Goal: Task Accomplishment & Management: Use online tool/utility

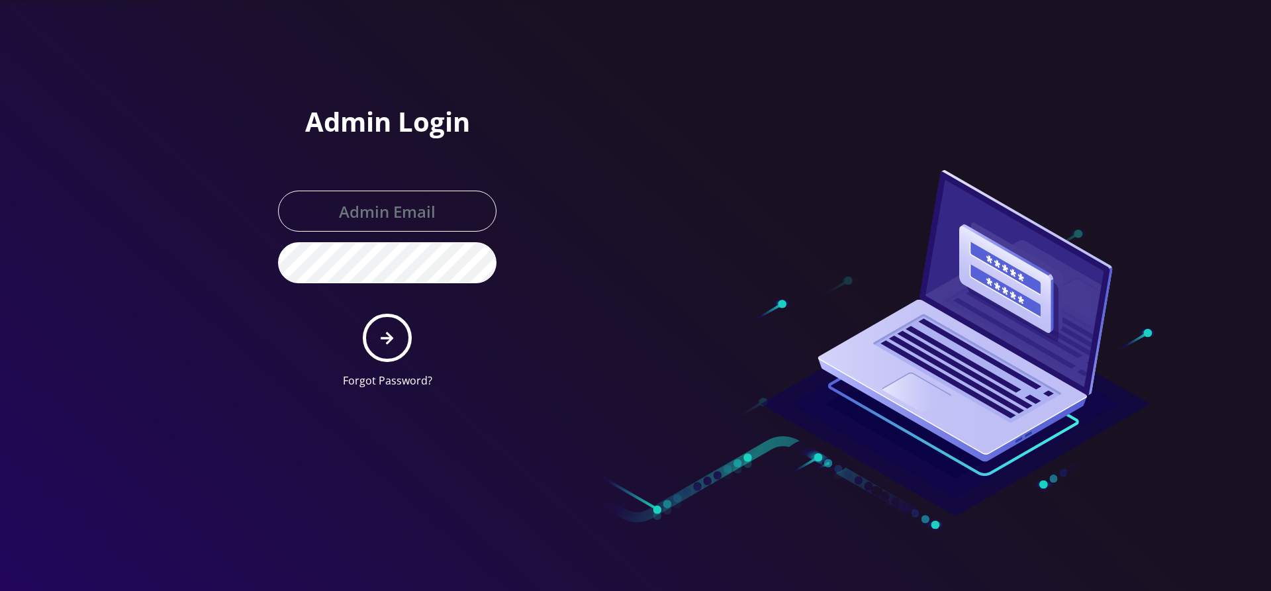
click at [401, 218] on input "text" at bounding box center [387, 211] width 218 height 41
type input "[EMAIL_ADDRESS][DOMAIN_NAME]"
click at [363, 314] on button "submit" at bounding box center [387, 338] width 48 height 48
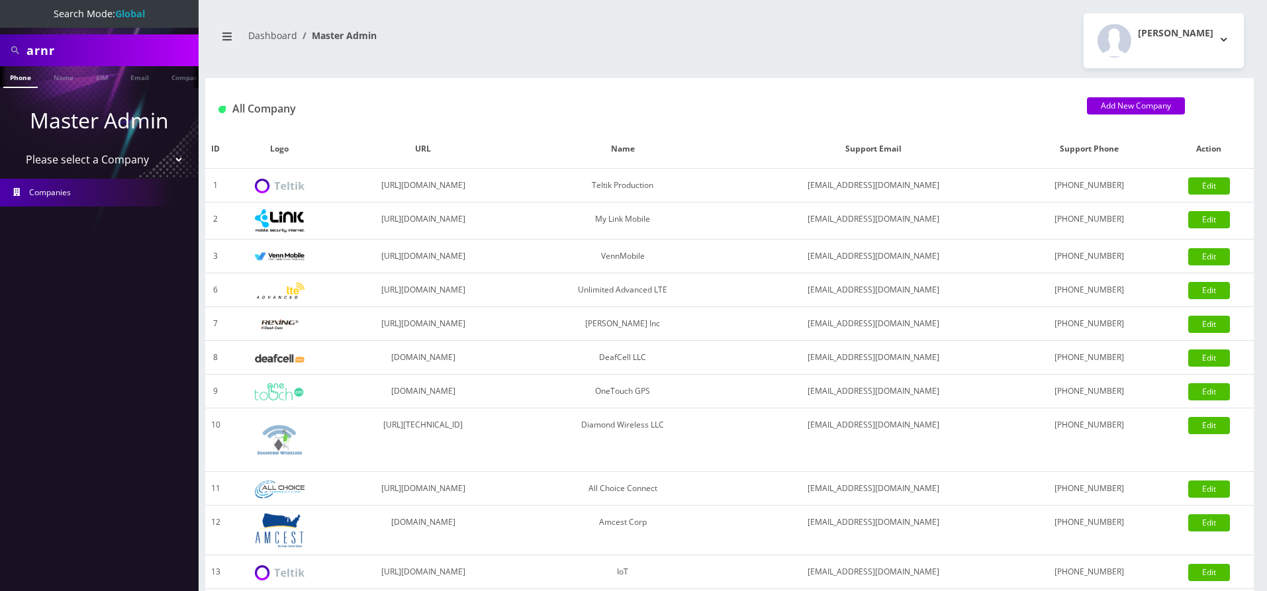
scroll to position [0, 7]
click at [72, 51] on input "arnr" at bounding box center [110, 50] width 169 height 25
type input "online"
click at [169, 78] on link "Company" at bounding box center [180, 77] width 44 height 22
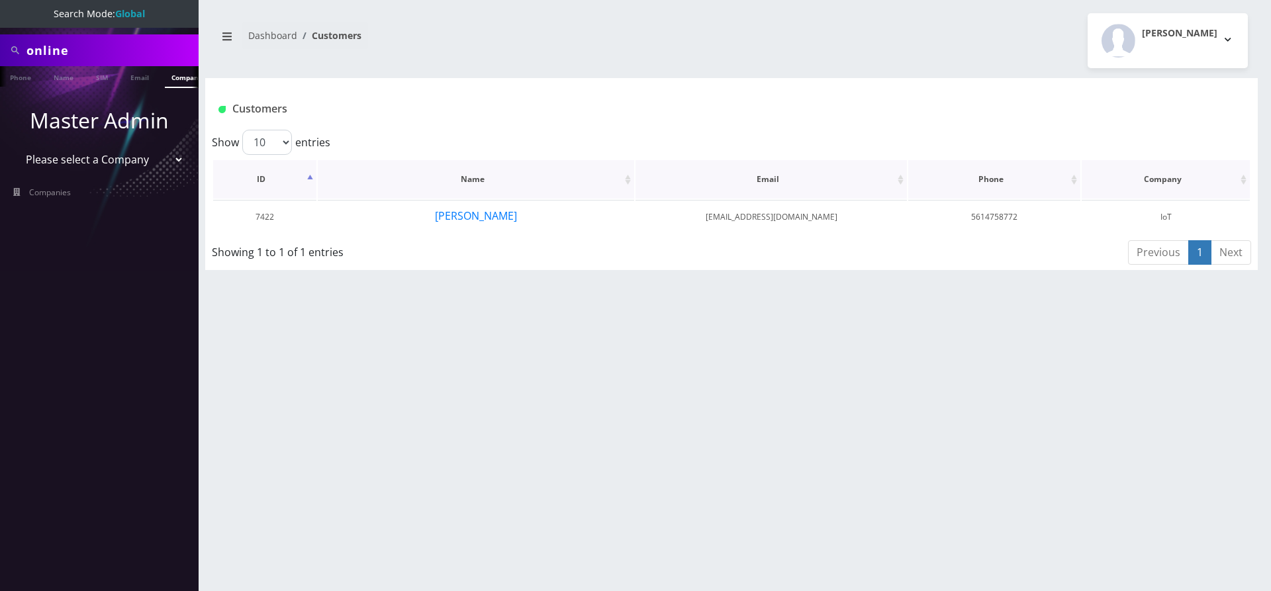
scroll to position [0, 7]
click at [487, 215] on button "[PERSON_NAME]" at bounding box center [475, 215] width 83 height 17
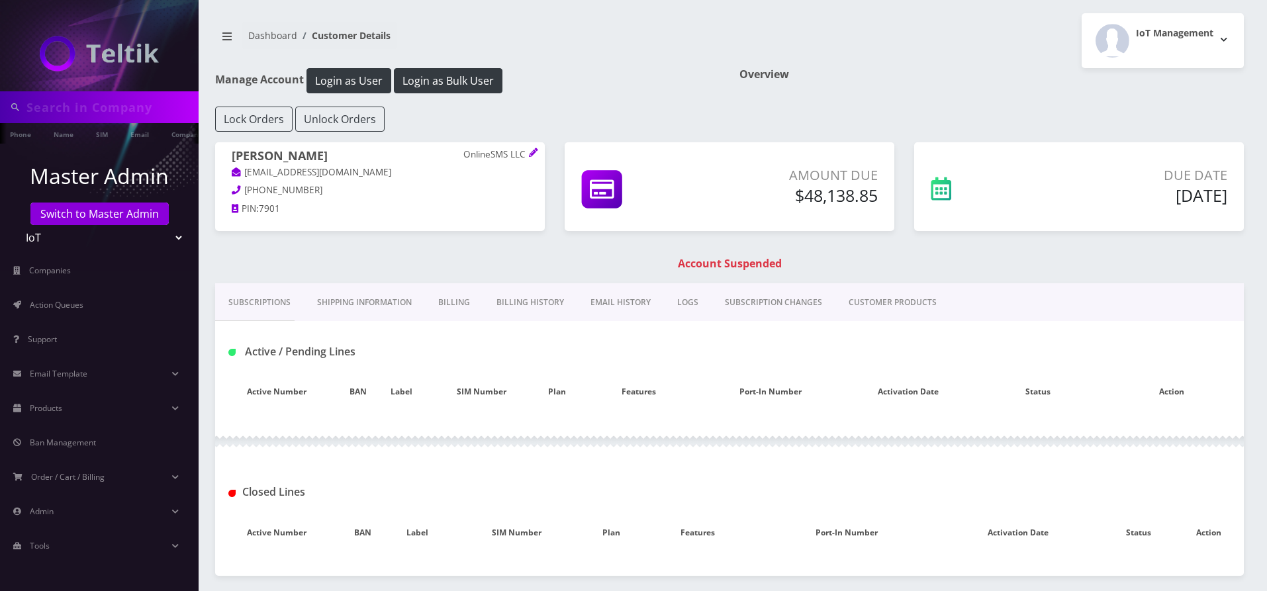
click at [602, 298] on link "EMAIL HISTORY" at bounding box center [620, 302] width 87 height 38
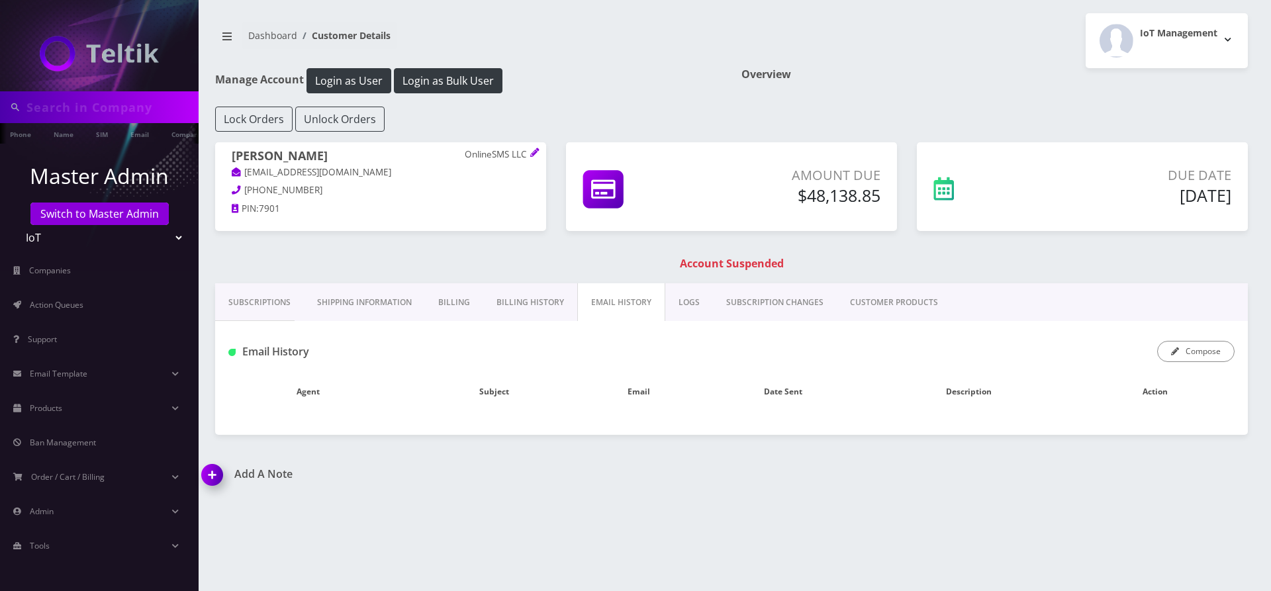
click at [521, 288] on link "Billing History" at bounding box center [530, 302] width 94 height 38
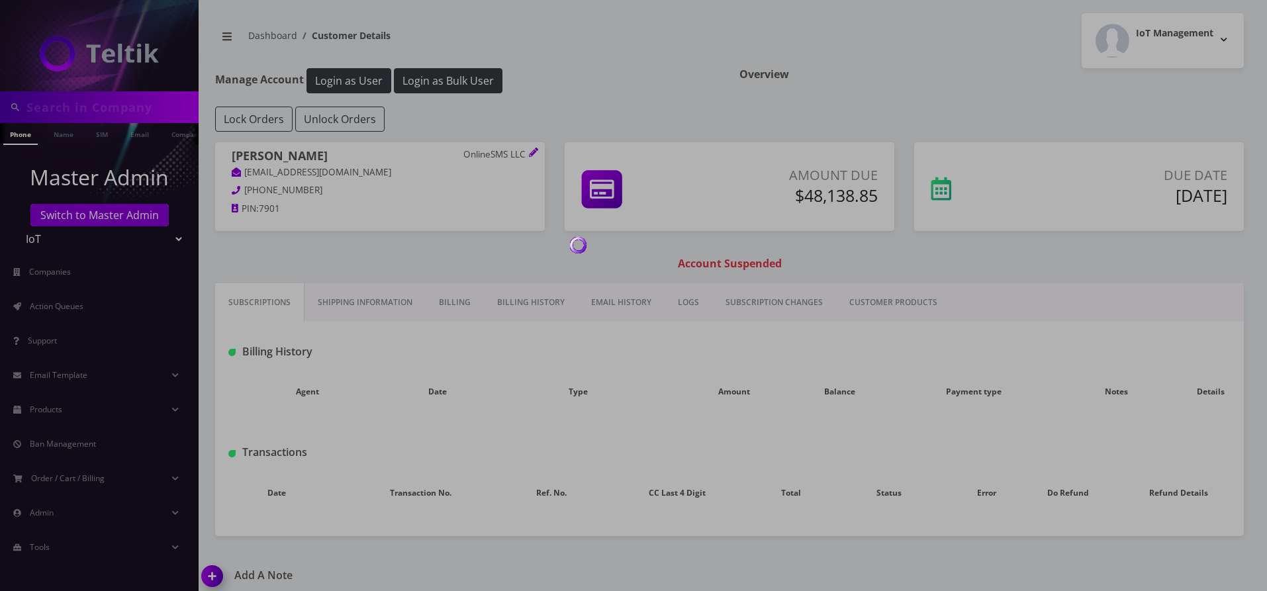
type input "online"
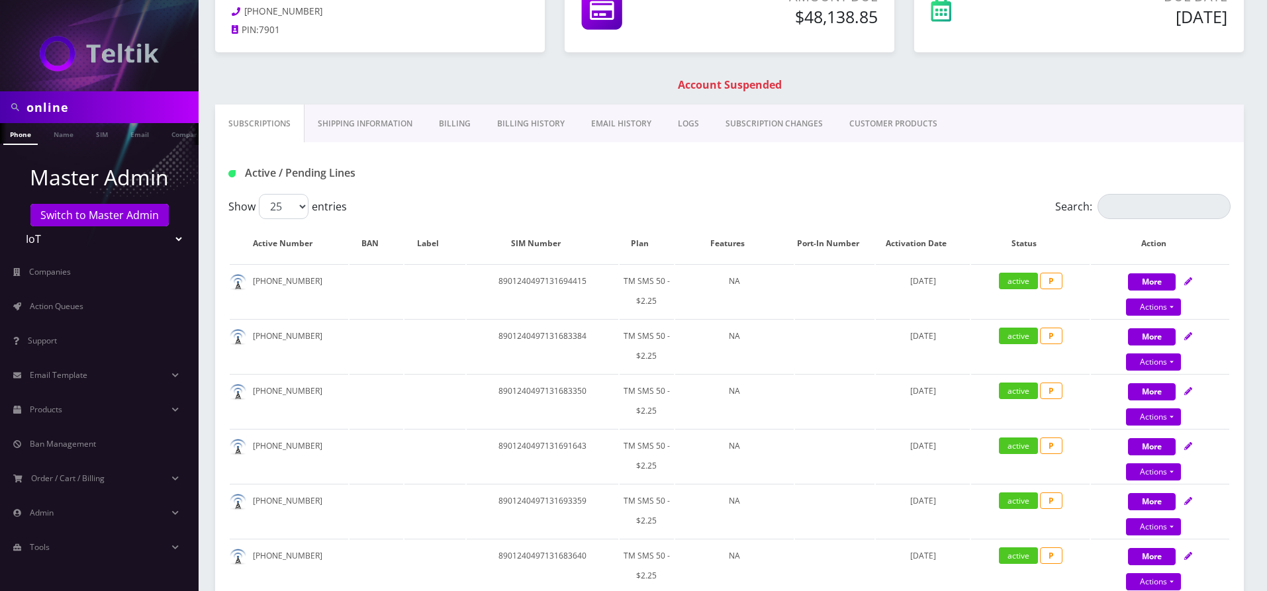
scroll to position [179, 0]
click at [445, 136] on link "Billing" at bounding box center [455, 123] width 58 height 38
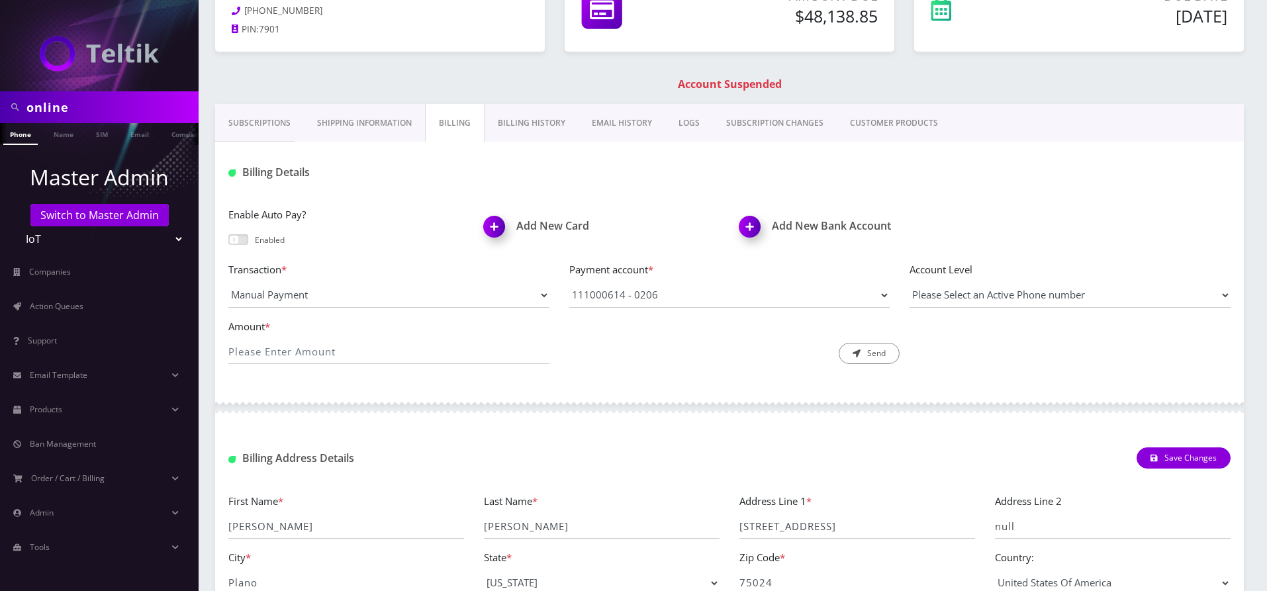
click at [618, 126] on link "EMAIL HISTORY" at bounding box center [622, 123] width 87 height 38
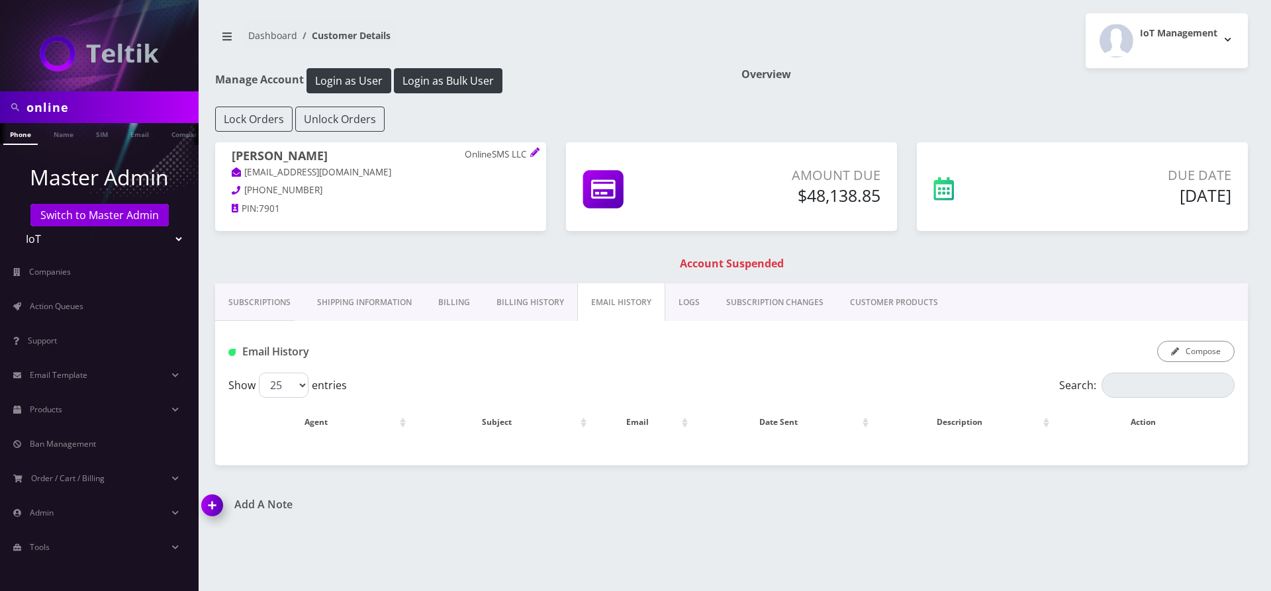
click at [534, 123] on div "Lock Orders Unlock Orders" at bounding box center [731, 119] width 1052 height 25
click at [530, 299] on link "Billing History" at bounding box center [530, 302] width 94 height 38
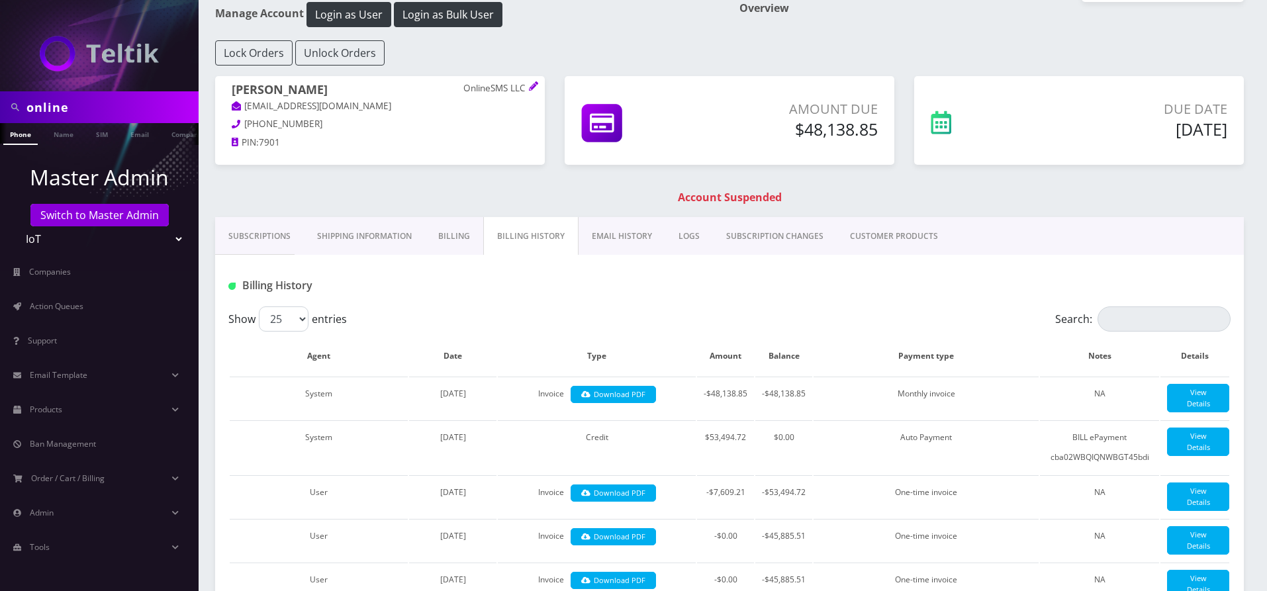
scroll to position [66, 0]
click at [443, 239] on link "Billing" at bounding box center [454, 237] width 58 height 38
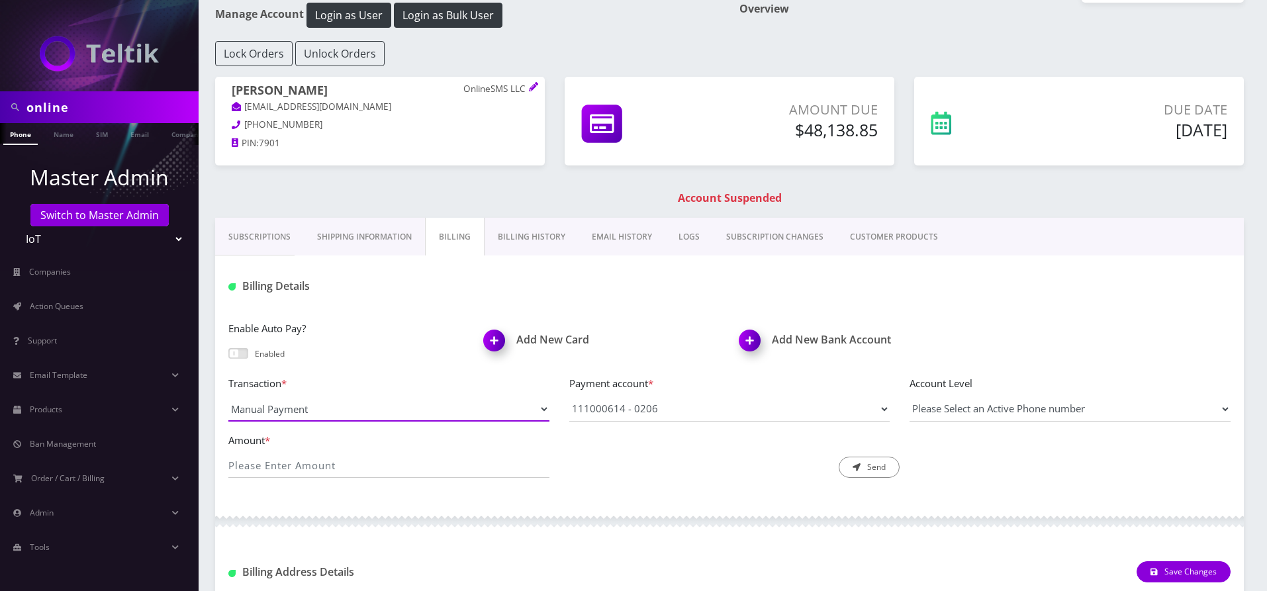
click at [303, 412] on select "Manual Payment Custom Charge Manual Credit Custom Invoice" at bounding box center [388, 408] width 321 height 25
select select "Manual Credit"
click at [228, 396] on select "Manual Payment Custom Charge Manual Credit Custom Invoice" at bounding box center [388, 408] width 321 height 25
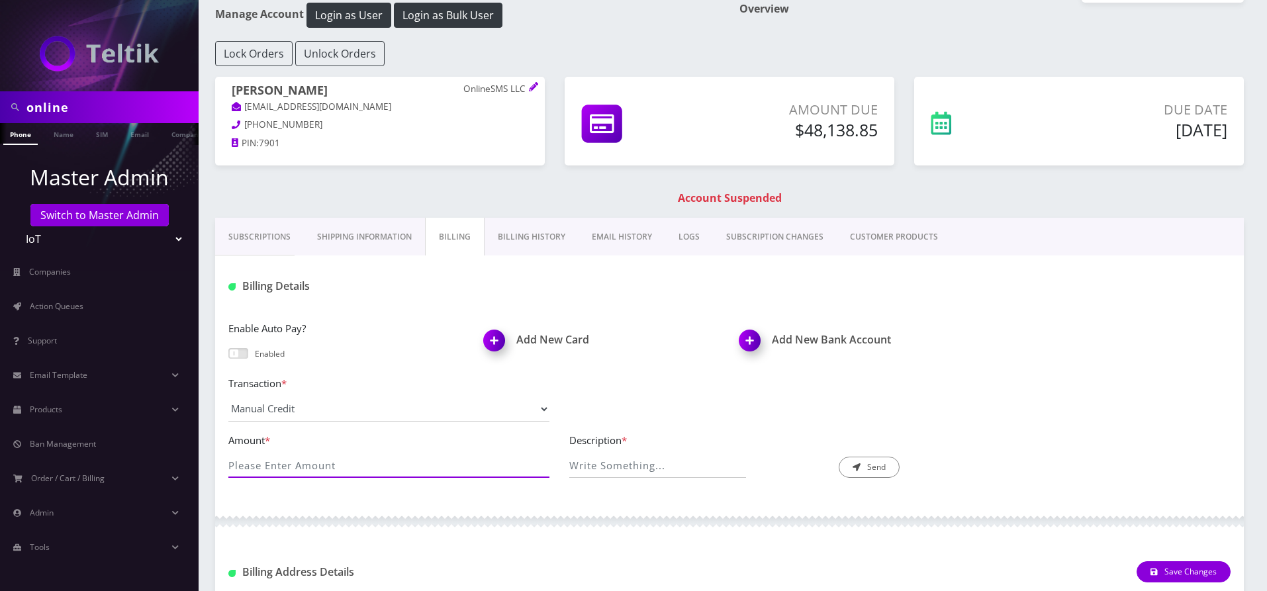
click at [285, 473] on input "Amount *" at bounding box center [388, 465] width 321 height 25
click at [1086, 308] on div "Enable Auto Pay? Enabled Add New Card Add New Bank Account Transaction * Manual…" at bounding box center [729, 404] width 1029 height 195
click at [325, 458] on input "Amount *" at bounding box center [388, 465] width 321 height 25
type input "35849.02"
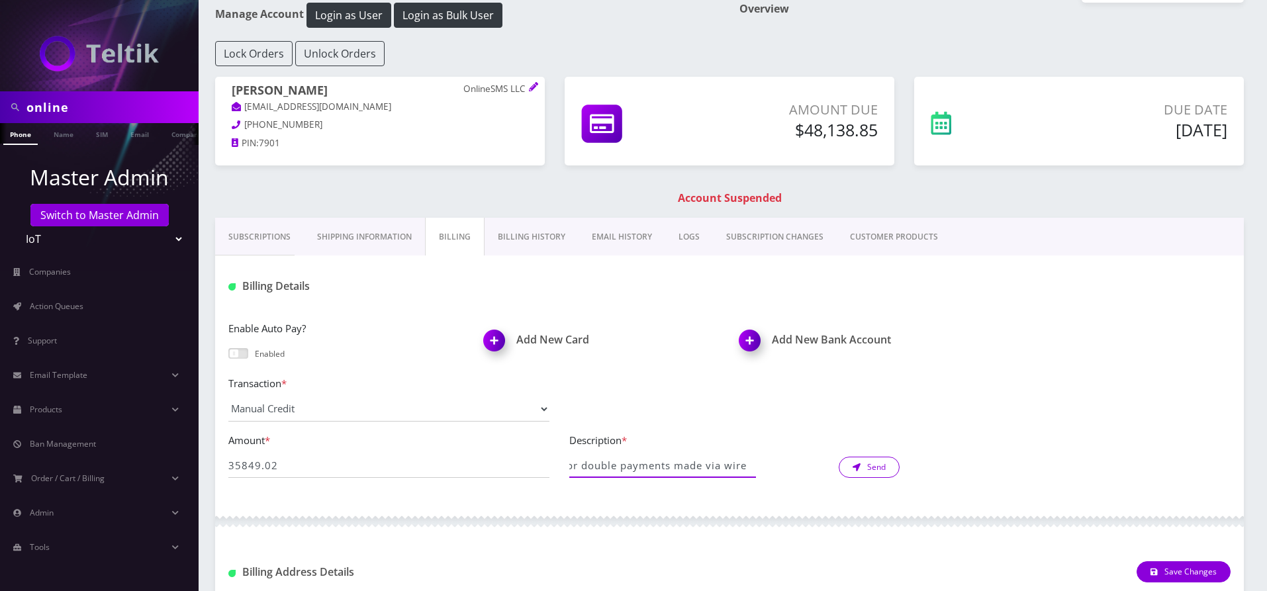
type input "Credit for double payments made via wire"
click at [865, 468] on button "Send" at bounding box center [869, 467] width 61 height 21
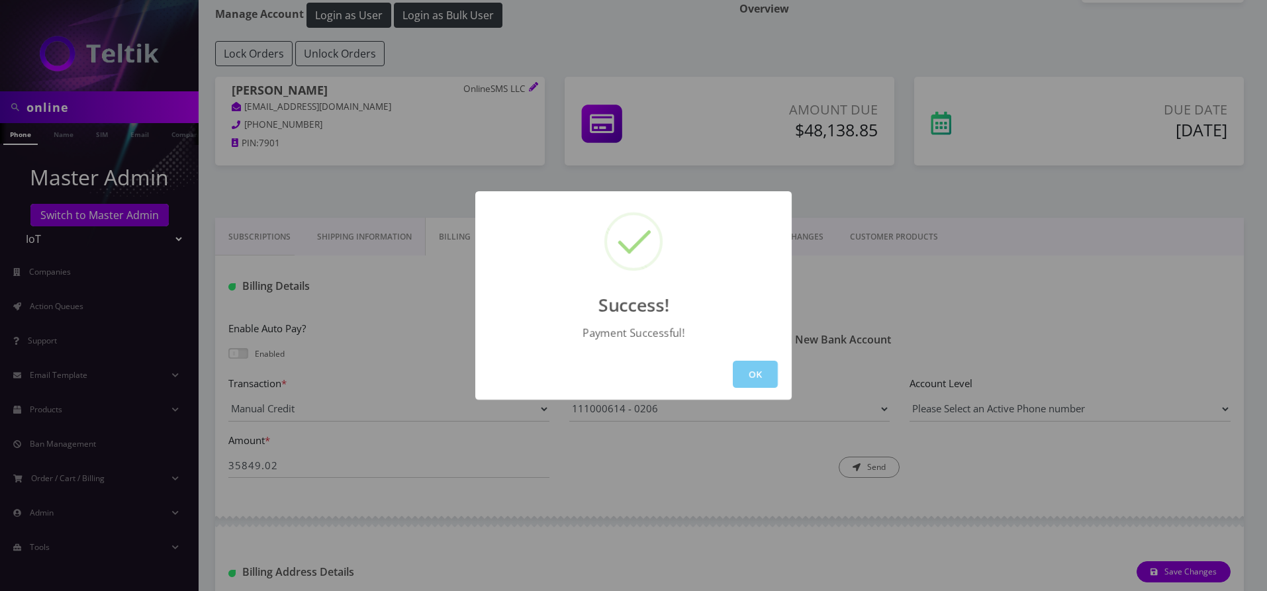
click at [747, 374] on button "OK" at bounding box center [755, 374] width 45 height 27
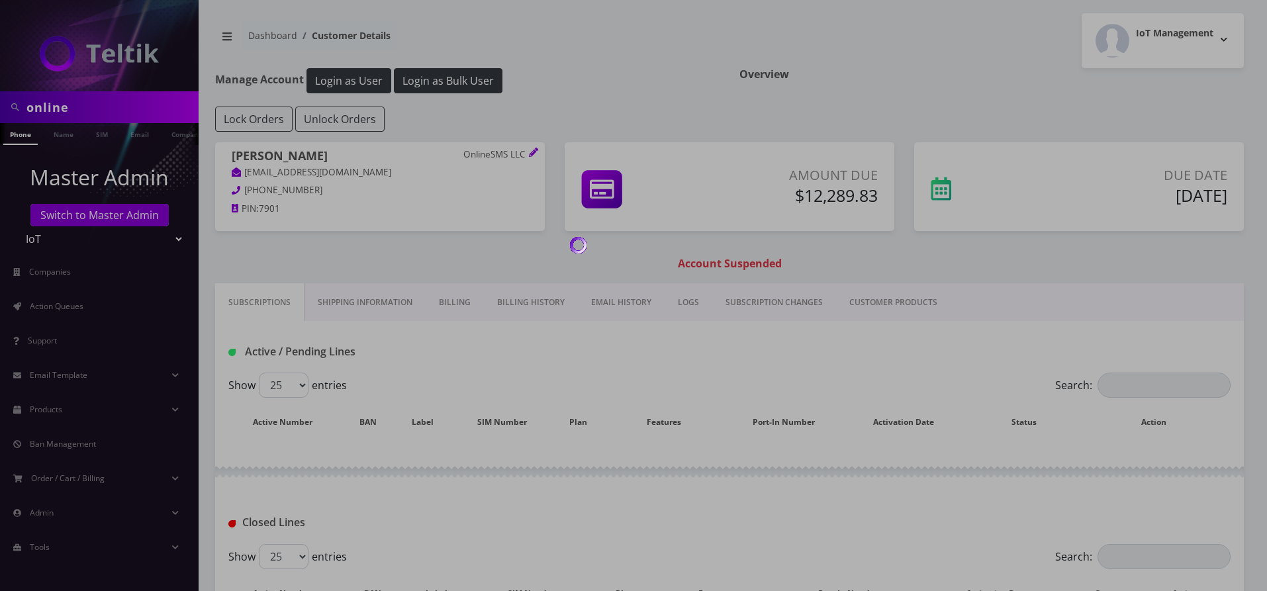
scroll to position [66, 0]
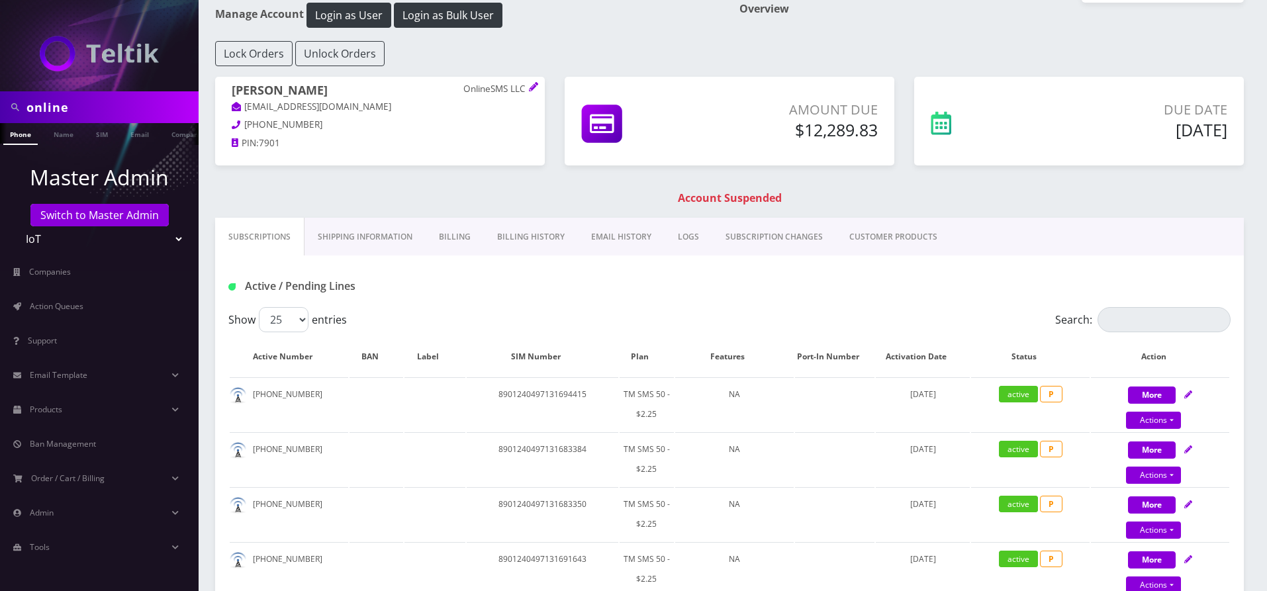
click at [48, 111] on input "online" at bounding box center [110, 107] width 169 height 25
type input "[PERSON_NAME]"
click at [59, 139] on link "Name" at bounding box center [63, 134] width 33 height 22
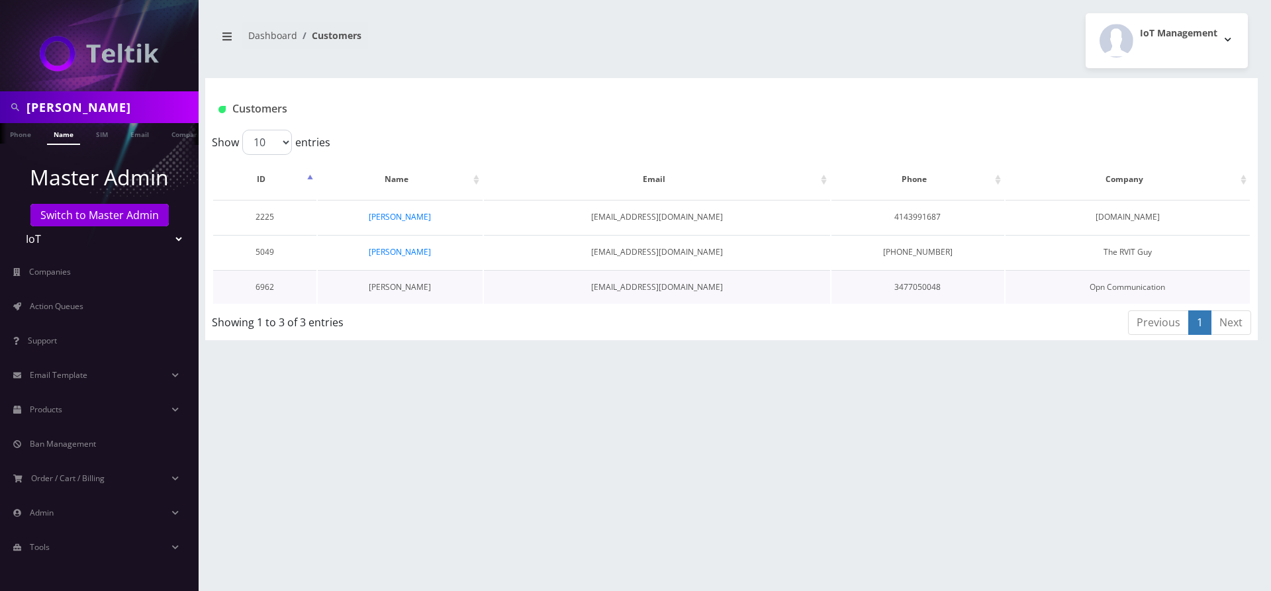
click at [410, 287] on link "[PERSON_NAME]" at bounding box center [400, 286] width 62 height 11
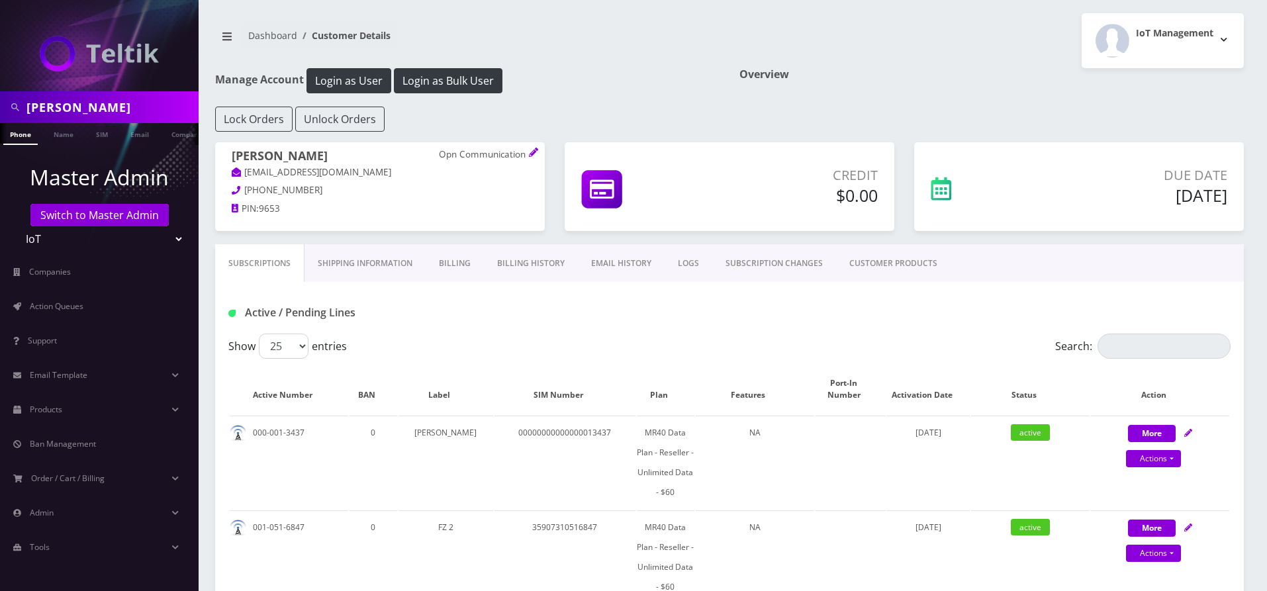
click at [506, 258] on link "Billing History" at bounding box center [531, 263] width 94 height 38
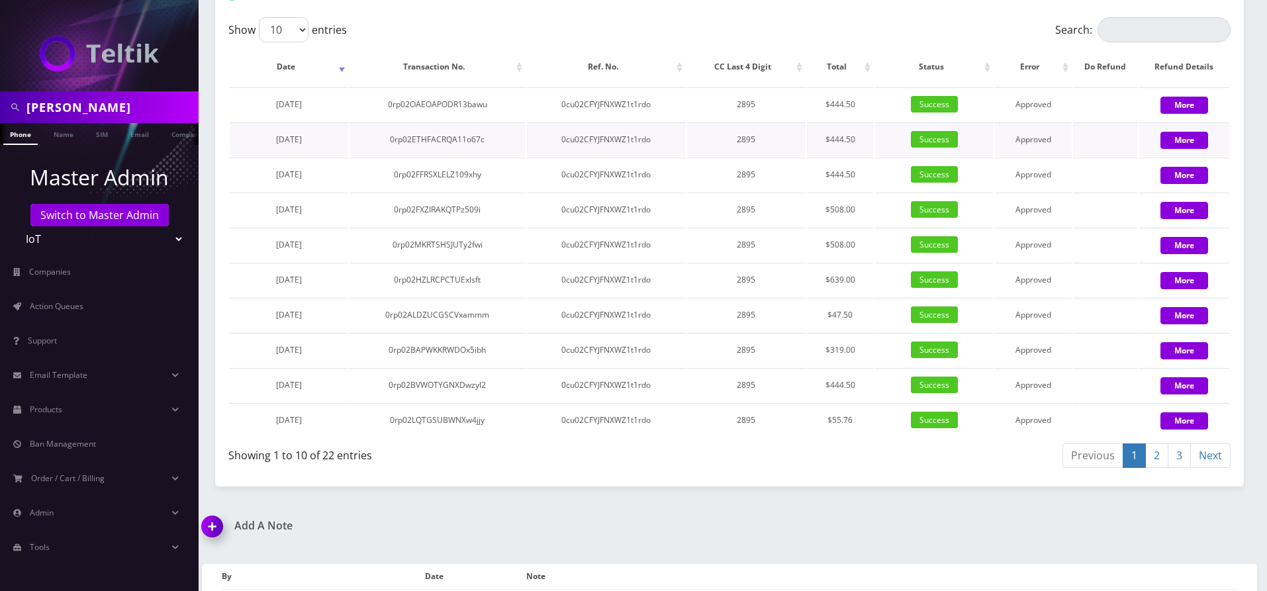
scroll to position [1870, 0]
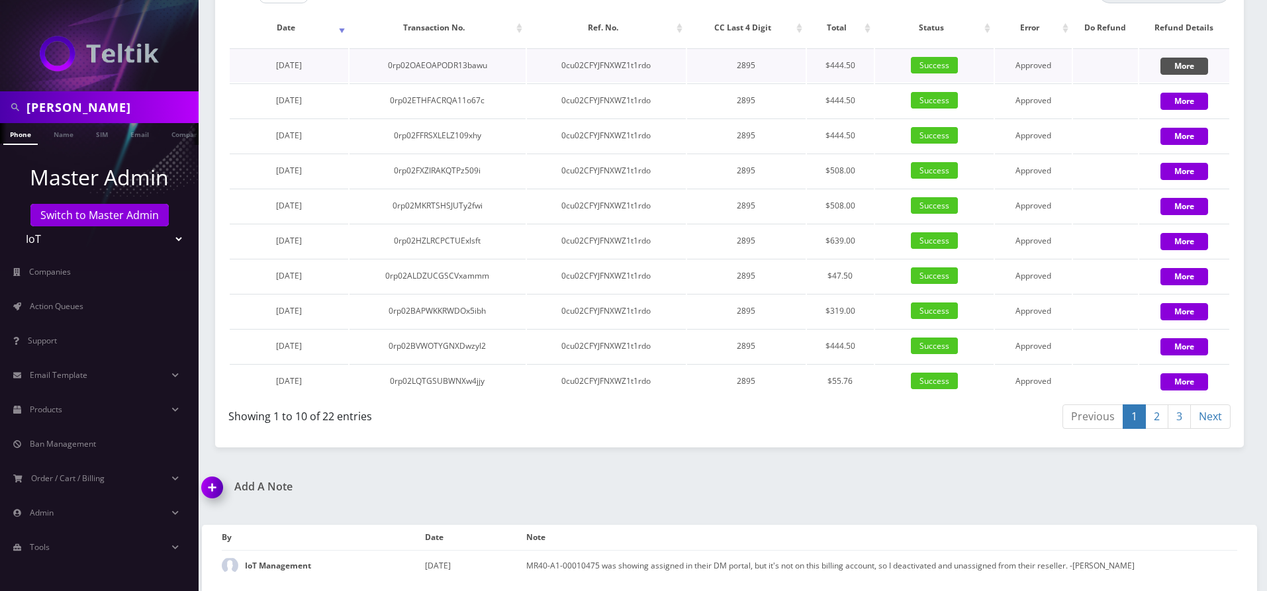
click at [1193, 68] on button "More" at bounding box center [1184, 66] width 48 height 17
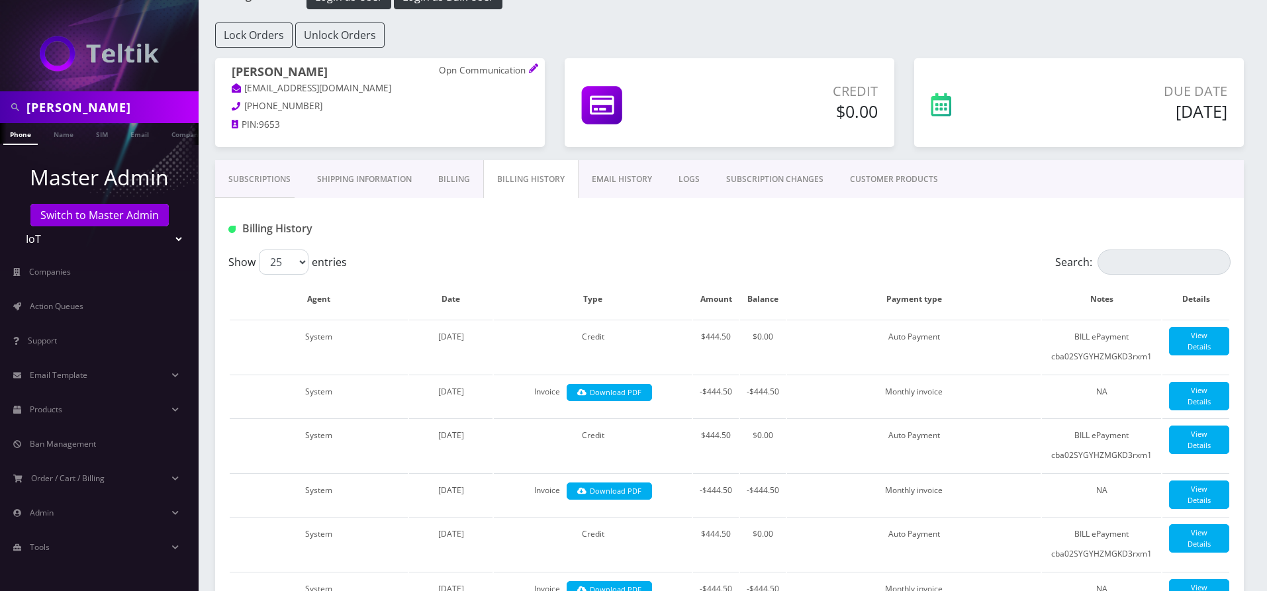
scroll to position [0, 0]
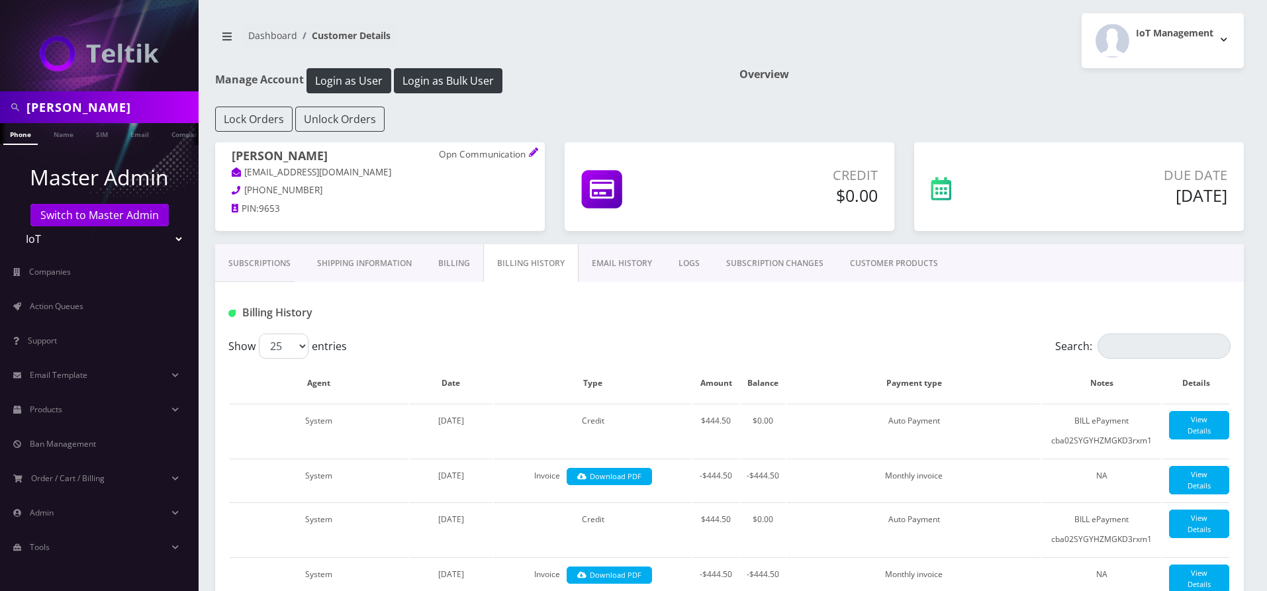
click at [1109, 185] on h5 "Oct 05, 2025" at bounding box center [1131, 195] width 191 height 20
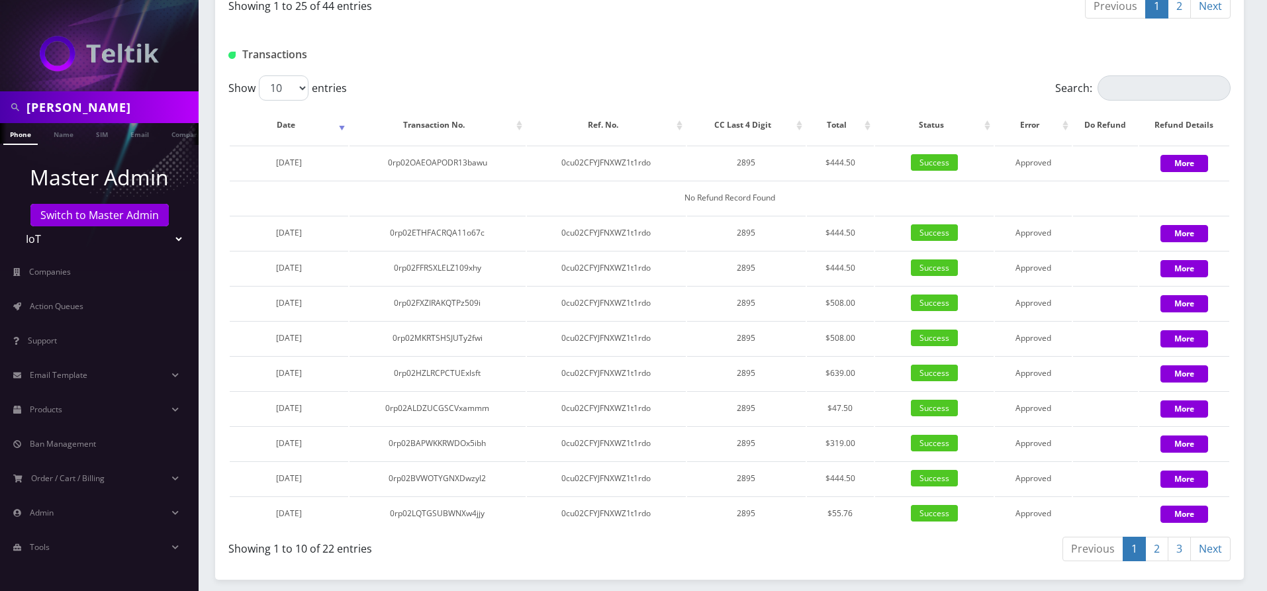
scroll to position [1765, 0]
